Goal: Find specific page/section: Find specific page/section

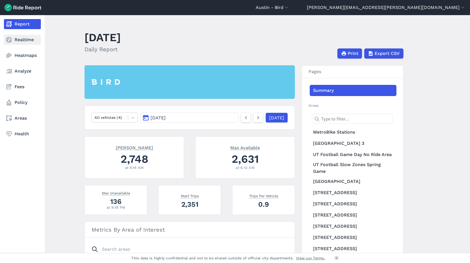
click at [28, 37] on link "Realtime" at bounding box center [22, 40] width 37 height 10
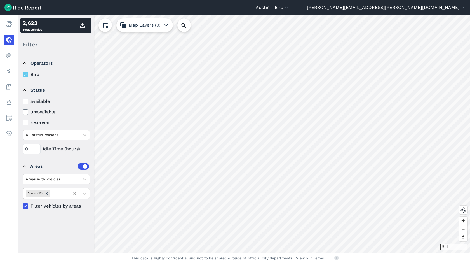
click at [72, 194] on icon at bounding box center [75, 193] width 6 height 6
click at [45, 194] on icon "Remove Areas (17)" at bounding box center [47, 193] width 4 height 4
click at [81, 194] on div at bounding box center [85, 193] width 10 height 10
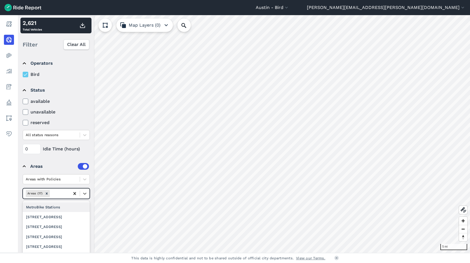
click at [72, 193] on icon at bounding box center [75, 193] width 6 height 6
click at [56, 206] on div "DAPCZ -- All" at bounding box center [56, 211] width 67 height 10
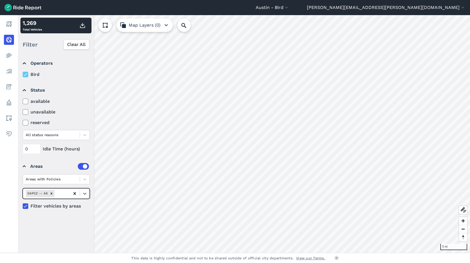
click at [74, 194] on icon at bounding box center [74, 193] width 3 height 3
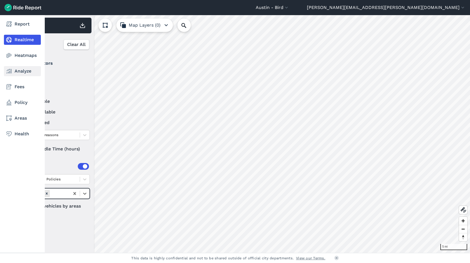
click at [24, 75] on link "Analyze" at bounding box center [22, 71] width 37 height 10
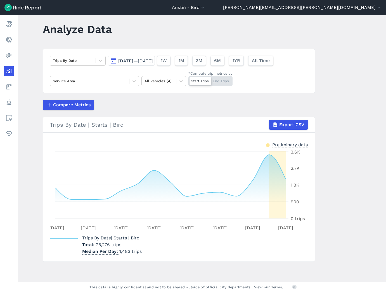
scroll to position [8, 0]
